Goal: Navigation & Orientation: Find specific page/section

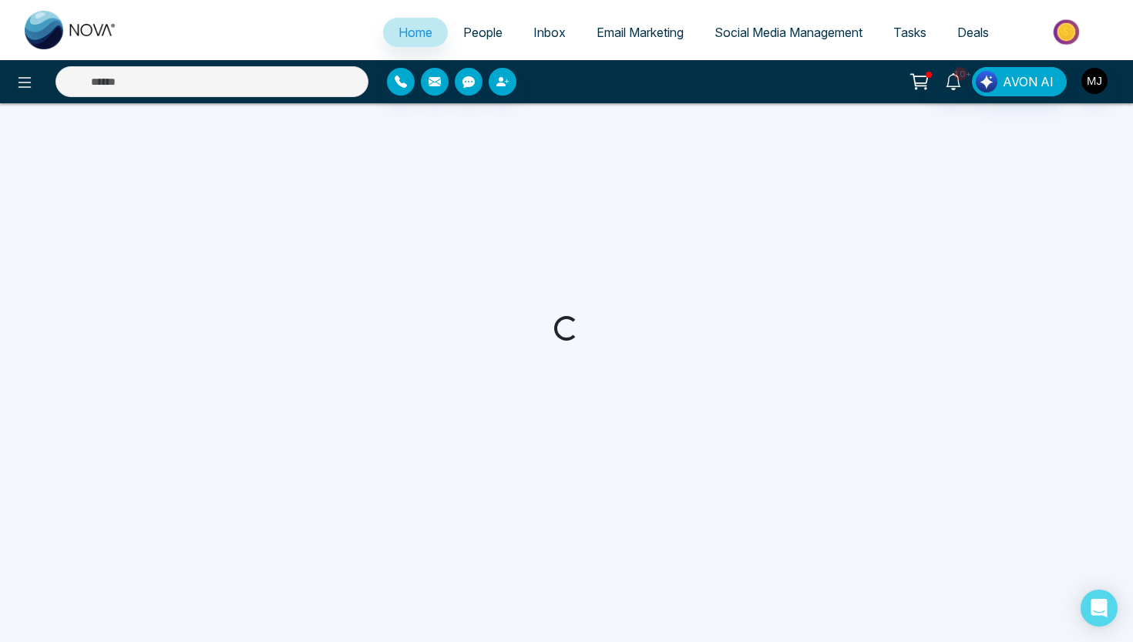
select select "*"
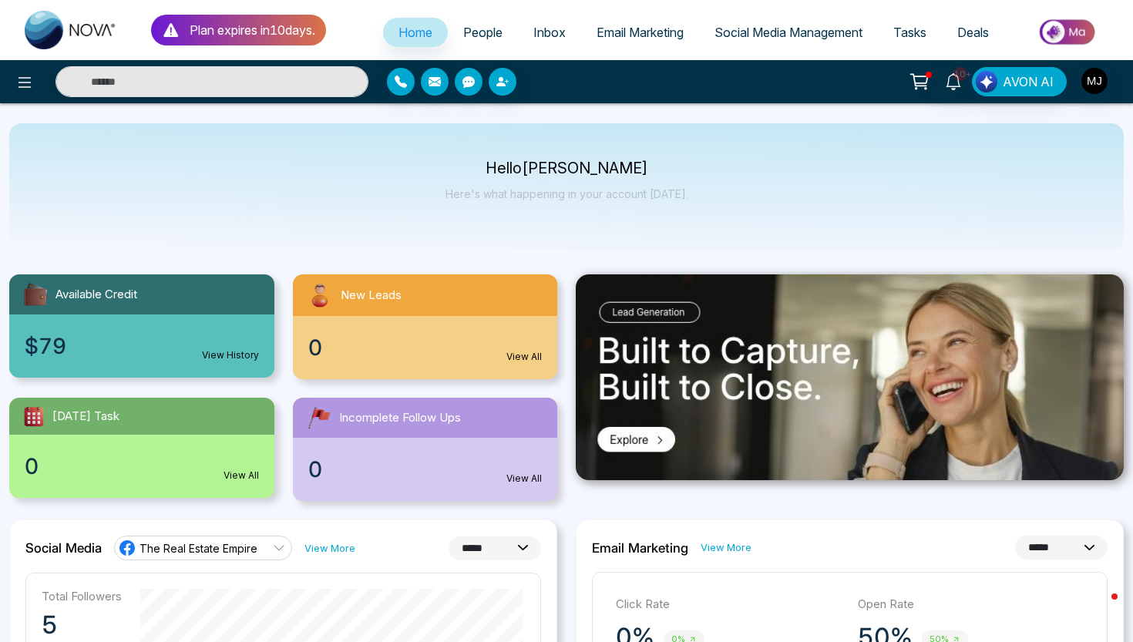
click at [468, 26] on span "People" at bounding box center [482, 32] width 39 height 15
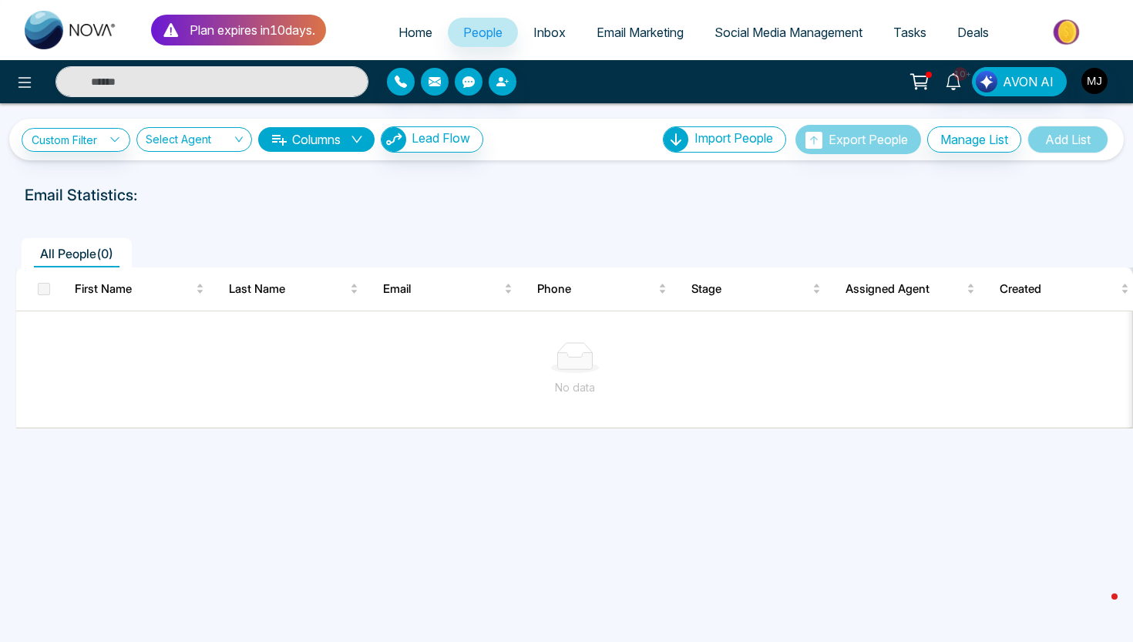
click at [402, 38] on span "Home" at bounding box center [415, 32] width 34 height 15
select select "*"
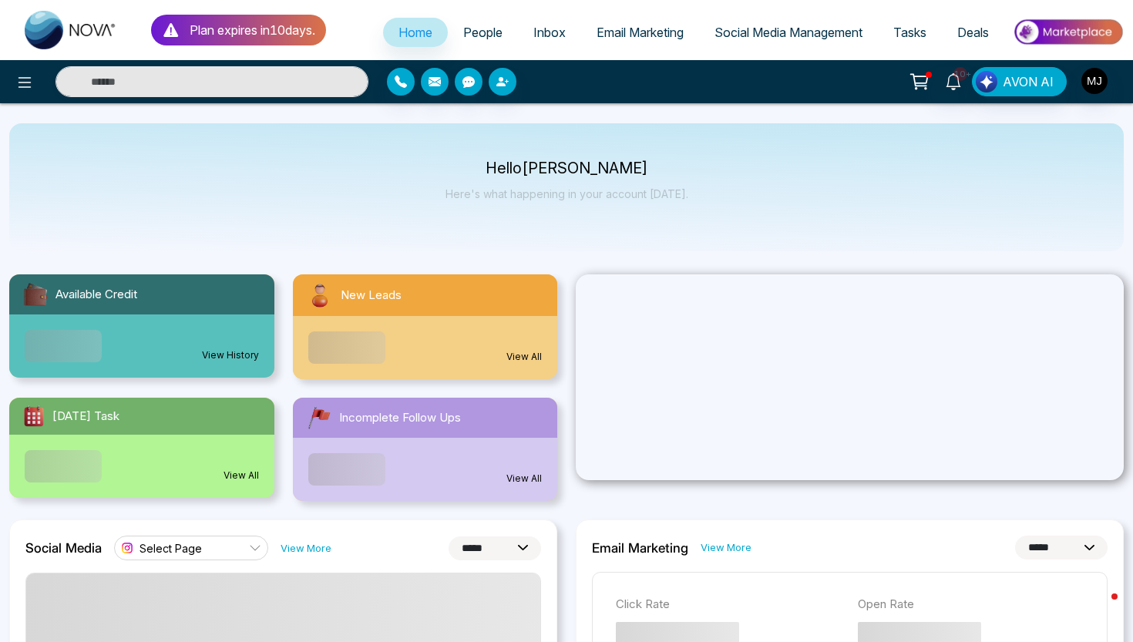
select select "*"
